Goal: Use online tool/utility

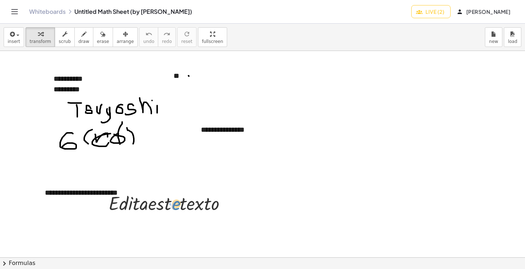
click at [179, 207] on div at bounding box center [170, 203] width 131 height 25
drag, startPoint x: 177, startPoint y: 207, endPoint x: 178, endPoint y: 197, distance: 10.6
click at [178, 197] on div at bounding box center [170, 203] width 131 height 25
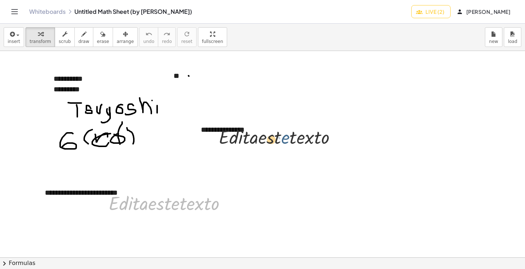
drag, startPoint x: 177, startPoint y: 206, endPoint x: 340, endPoint y: 129, distance: 180.1
click at [339, 129] on div "**********" at bounding box center [262, 258] width 525 height 414
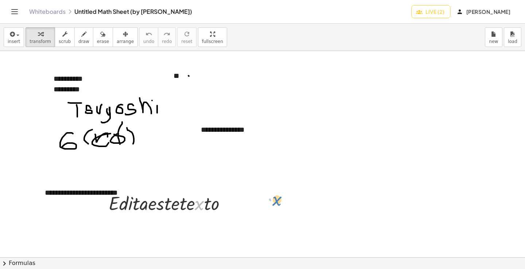
drag, startPoint x: 203, startPoint y: 206, endPoint x: 265, endPoint y: 205, distance: 61.3
drag, startPoint x: 229, startPoint y: 206, endPoint x: 226, endPoint y: 132, distance: 74.1
click at [226, 132] on div "**********" at bounding box center [262, 258] width 525 height 414
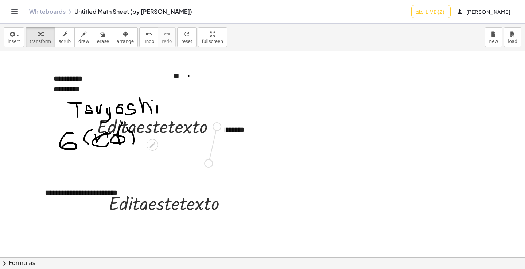
drag, startPoint x: 219, startPoint y: 128, endPoint x: 210, endPoint y: 168, distance: 41.4
click at [210, 168] on div "**********" at bounding box center [262, 258] width 525 height 414
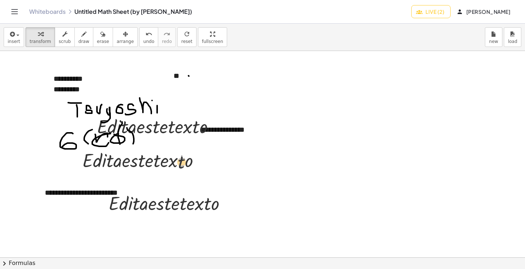
drag, startPoint x: 182, startPoint y: 162, endPoint x: 182, endPoint y: 166, distance: 4.0
click at [182, 166] on div at bounding box center [144, 160] width 131 height 25
click at [140, 176] on icon at bounding box center [138, 179] width 8 height 8
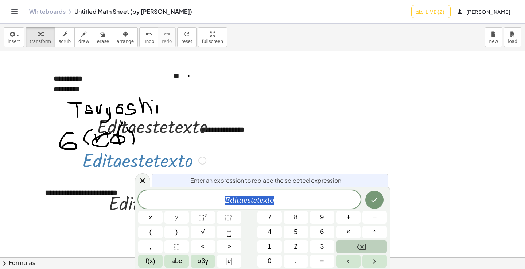
click at [352, 248] on button "Backspace" at bounding box center [361, 247] width 51 height 13
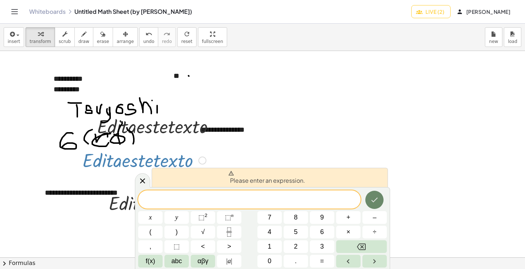
click at [380, 202] on button "Done" at bounding box center [374, 200] width 18 height 18
click at [300, 261] on button "." at bounding box center [296, 261] width 24 height 13
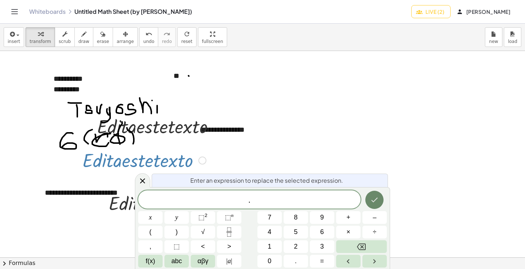
click at [371, 202] on icon "Done" at bounding box center [374, 200] width 9 height 9
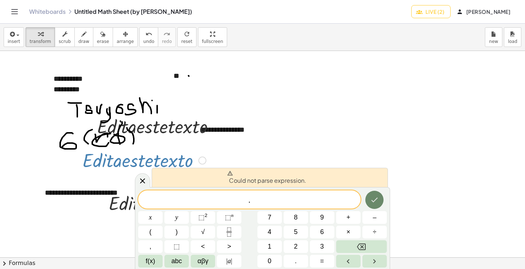
click at [375, 198] on icon "Done" at bounding box center [374, 200] width 9 height 9
click at [296, 215] on span "8" at bounding box center [296, 218] width 4 height 10
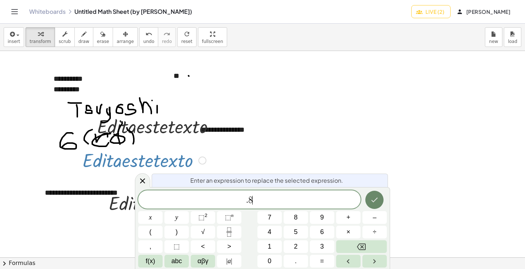
click at [372, 199] on icon "Done" at bounding box center [374, 200] width 9 height 9
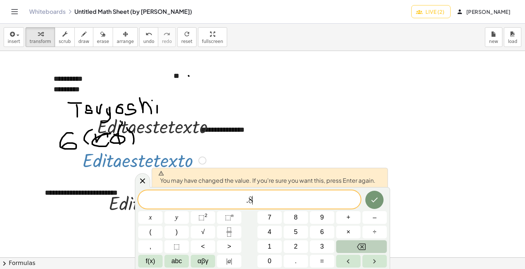
click at [365, 247] on icon "Backspace" at bounding box center [361, 247] width 9 height 7
click at [365, 247] on icon "Backspace" at bounding box center [361, 247] width 9 height 9
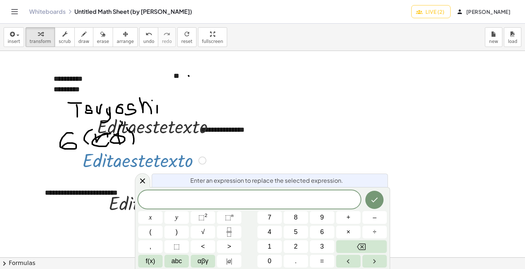
click at [450, 87] on div at bounding box center [262, 258] width 525 height 414
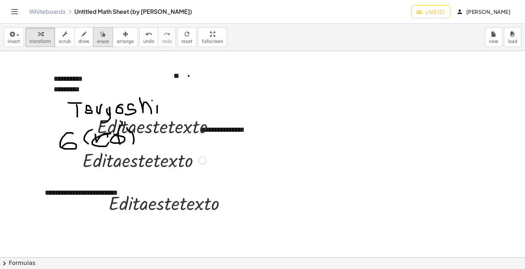
click at [100, 36] on icon "button" at bounding box center [102, 34] width 5 height 9
click at [162, 163] on div at bounding box center [262, 258] width 525 height 414
drag, startPoint x: 176, startPoint y: 164, endPoint x: 193, endPoint y: 164, distance: 16.8
click at [193, 164] on div at bounding box center [262, 258] width 525 height 414
drag, startPoint x: 172, startPoint y: 165, endPoint x: 217, endPoint y: 164, distance: 44.9
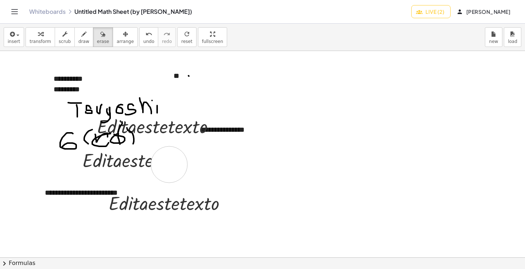
click at [215, 164] on div at bounding box center [262, 258] width 525 height 414
drag, startPoint x: 217, startPoint y: 164, endPoint x: 228, endPoint y: 164, distance: 10.9
click at [217, 164] on div at bounding box center [262, 258] width 525 height 414
drag, startPoint x: 228, startPoint y: 164, endPoint x: 170, endPoint y: 156, distance: 57.8
click at [170, 157] on div at bounding box center [262, 258] width 525 height 414
